Goal: Find specific page/section: Find specific page/section

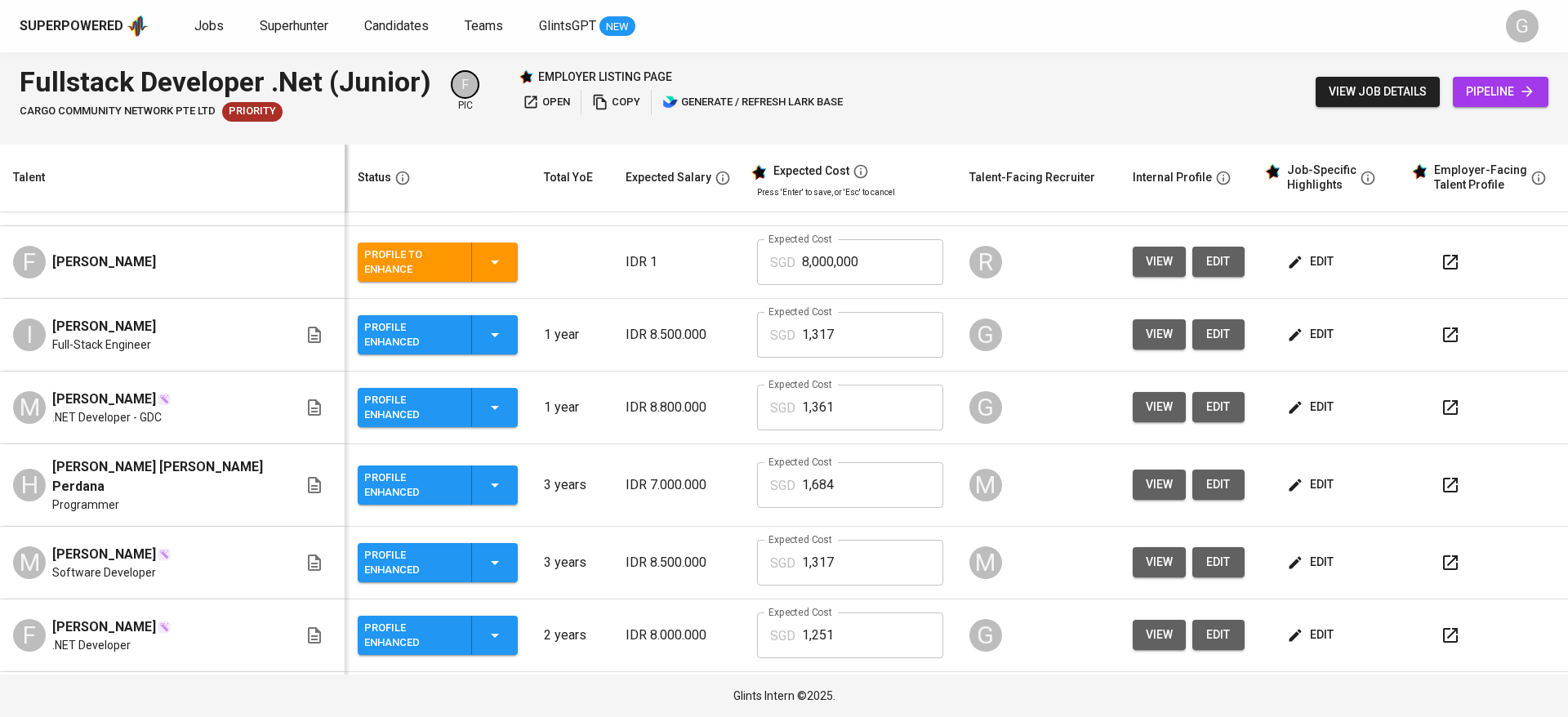
scroll to position [344, 0]
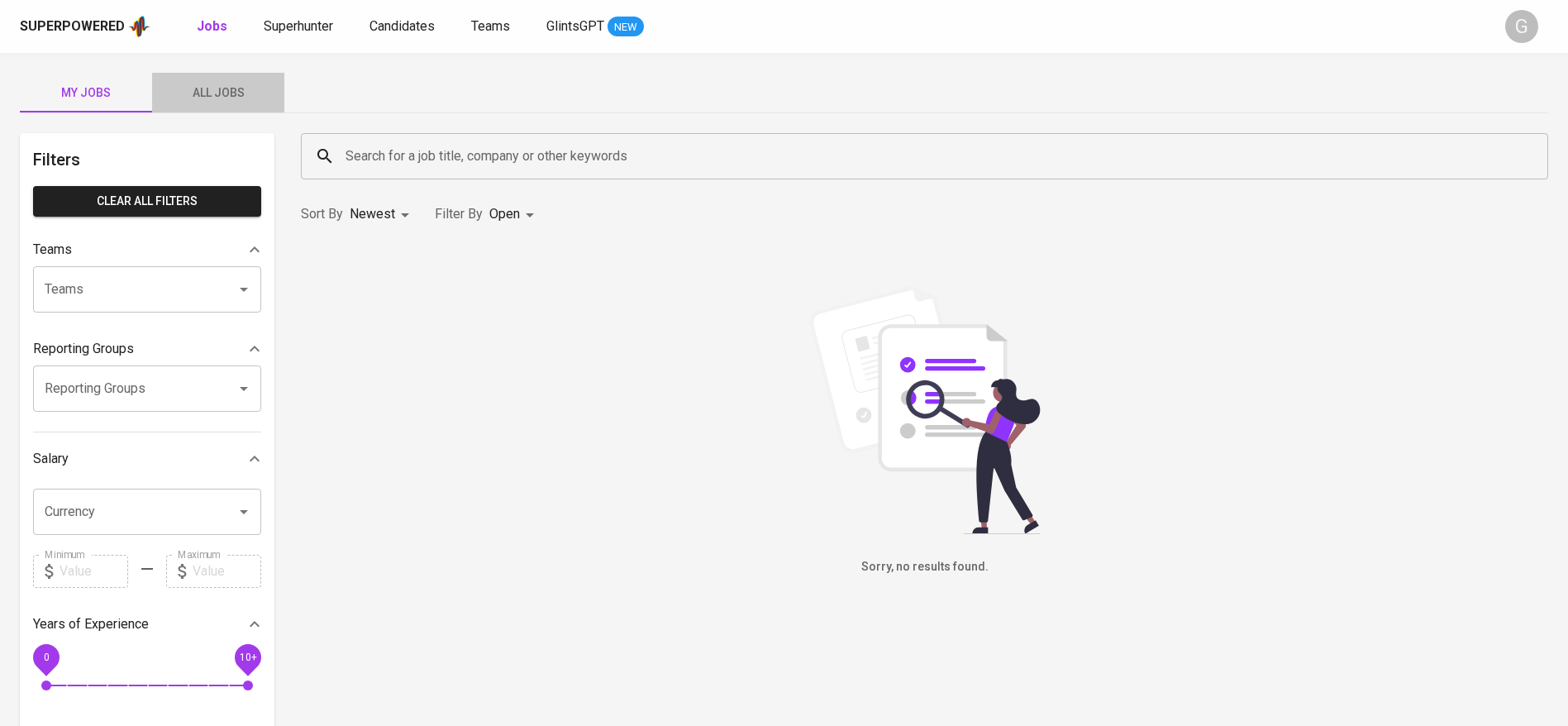
click at [214, 95] on span "All Jobs" at bounding box center [218, 93] width 112 height 20
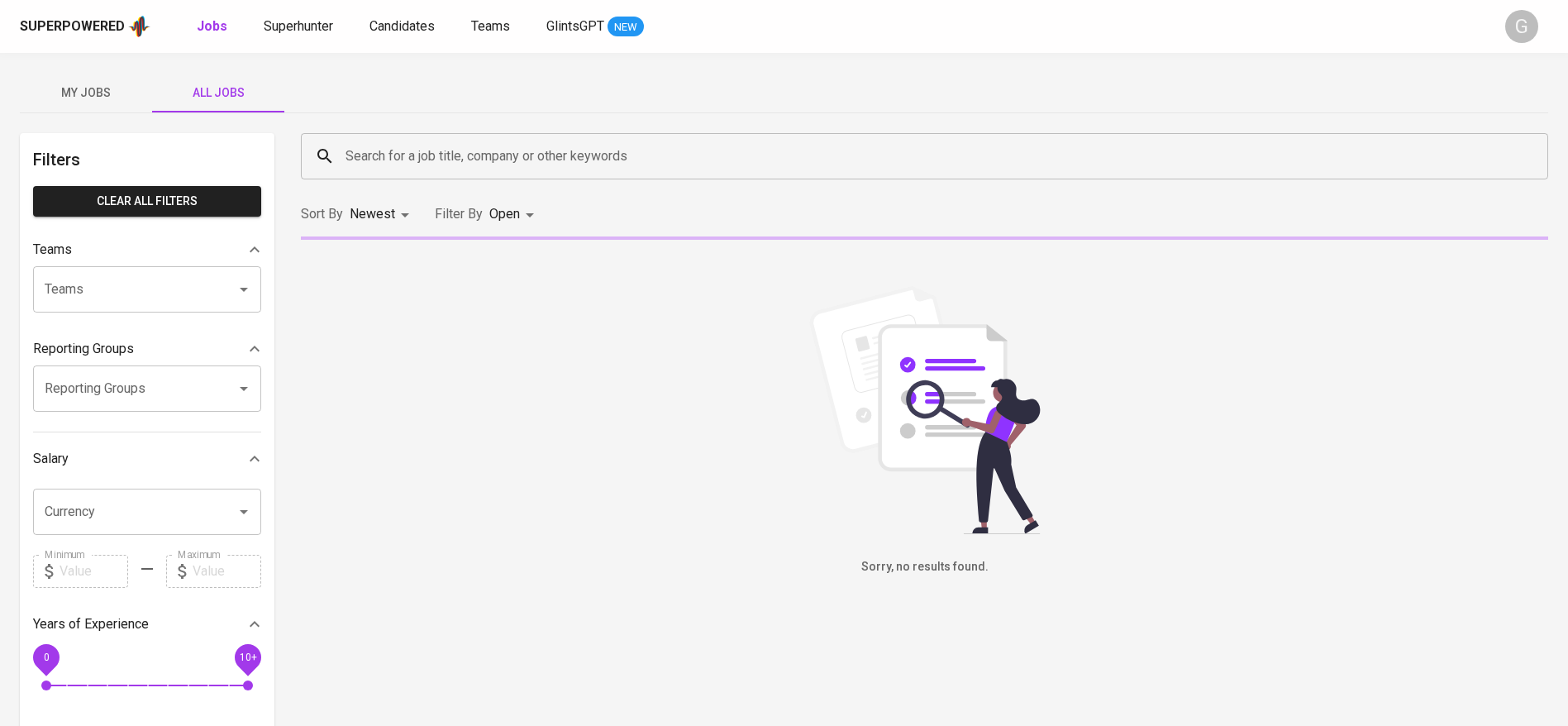
click at [408, 153] on input "Search for a job title, company or other keywords" at bounding box center [929, 156] width 1175 height 31
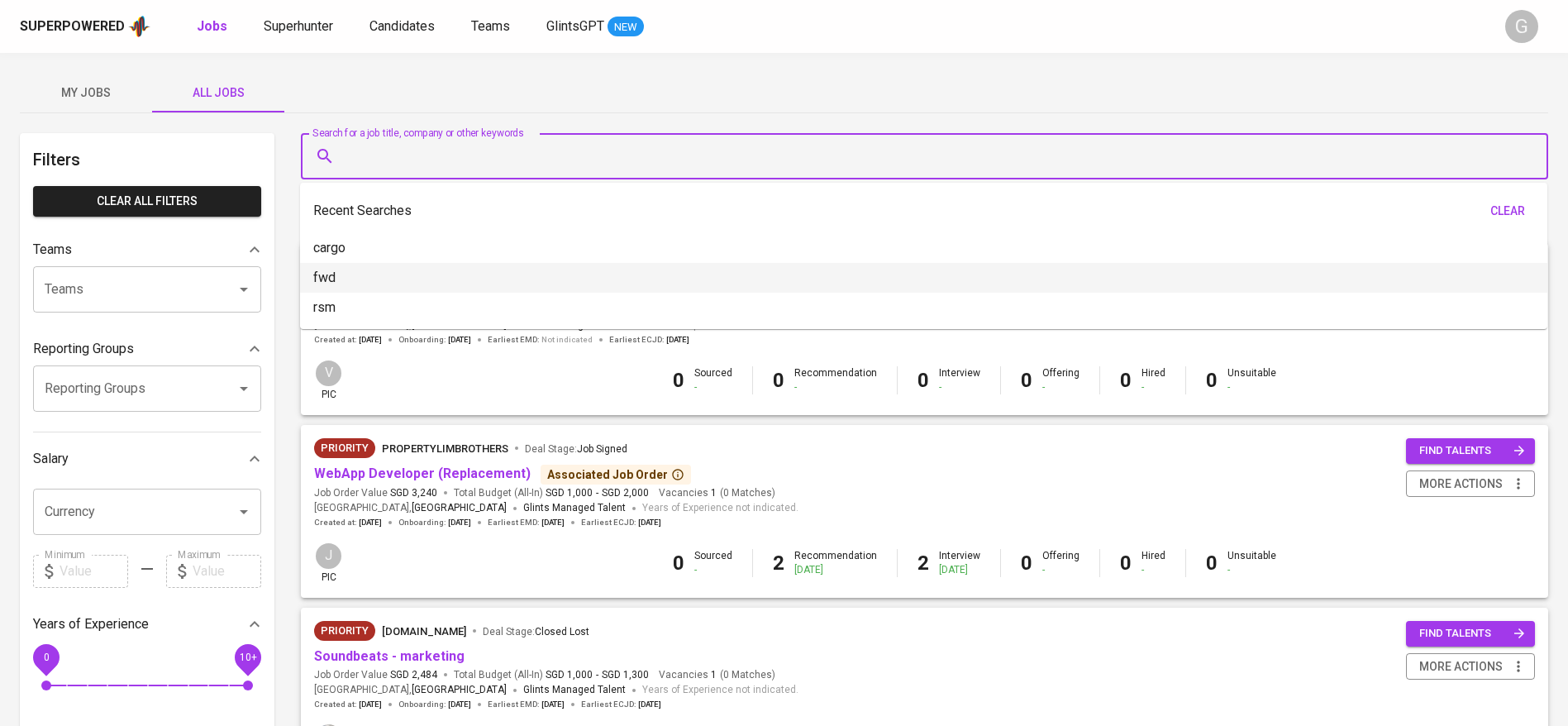
click at [363, 286] on li "fwd" at bounding box center [924, 277] width 1248 height 29
type input "fwd"
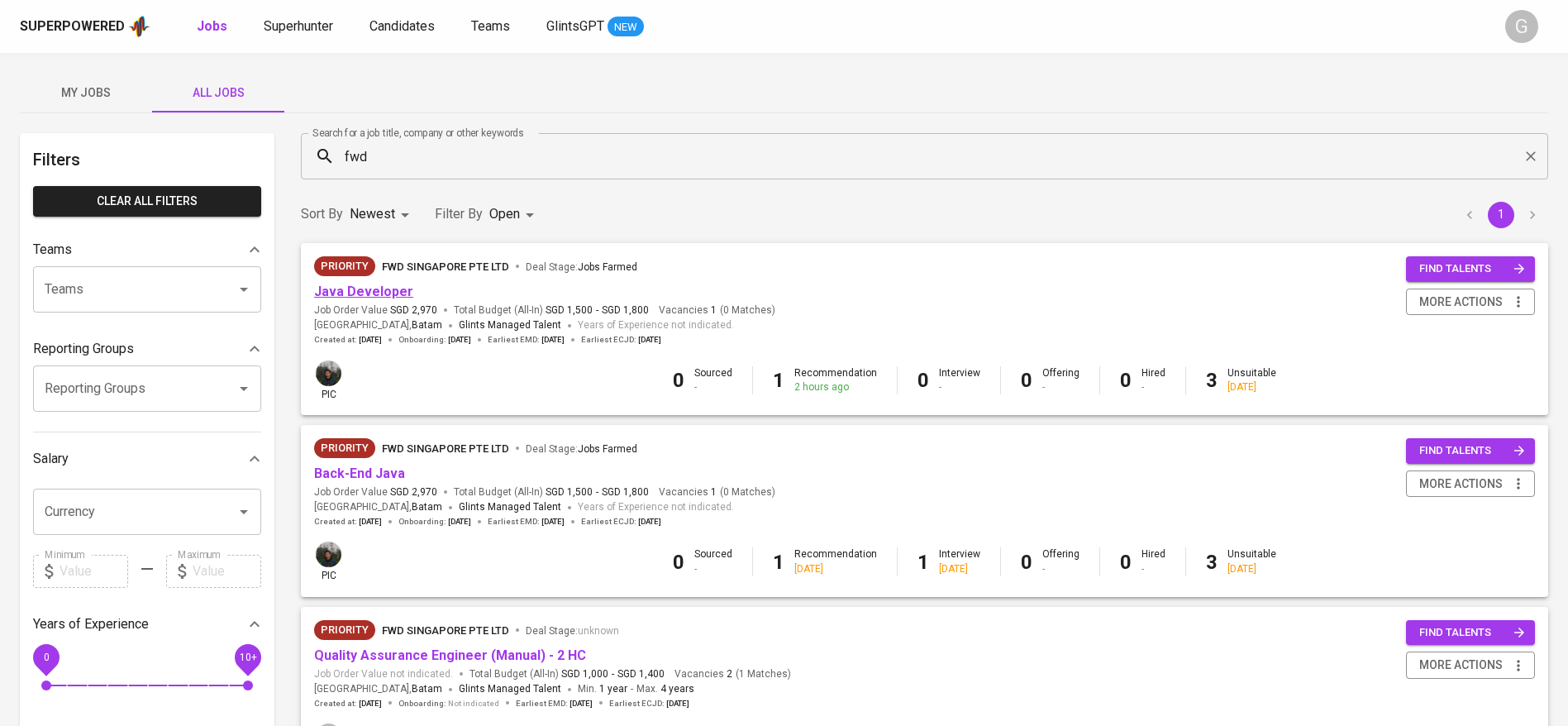
click at [387, 294] on link "Java Developer" at bounding box center [363, 292] width 99 height 16
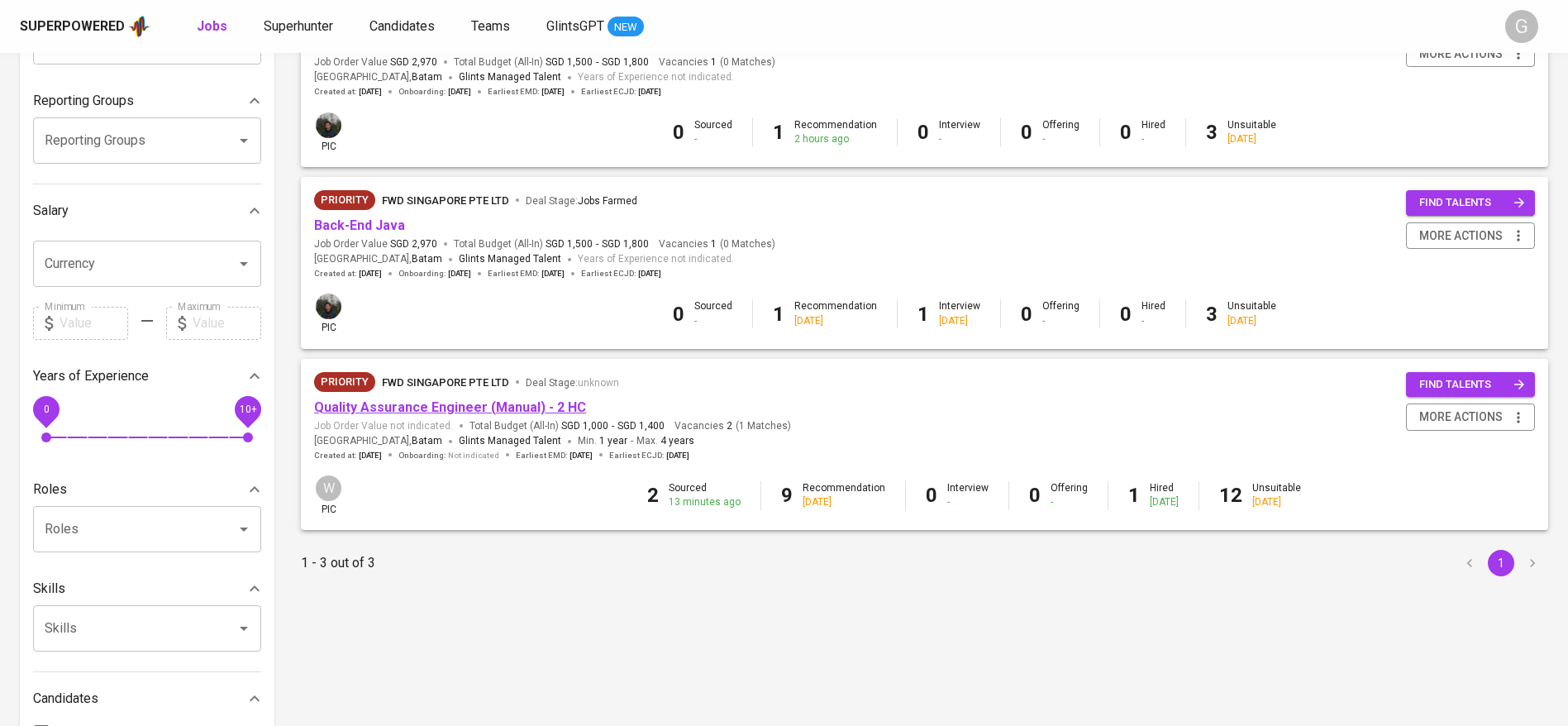
click at [403, 406] on link "Quality Assurance Engineer (Manual) - 2 HC" at bounding box center [450, 407] width 272 height 16
